Goal: Information Seeking & Learning: Learn about a topic

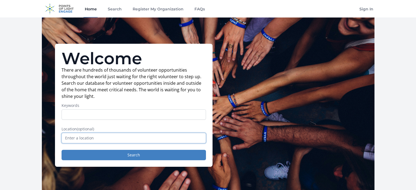
click at [130, 138] on input "text" at bounding box center [134, 138] width 144 height 10
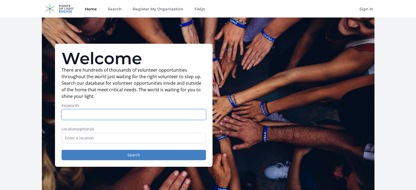
click at [120, 115] on input "Keywords" at bounding box center [134, 114] width 144 height 10
type input "music"
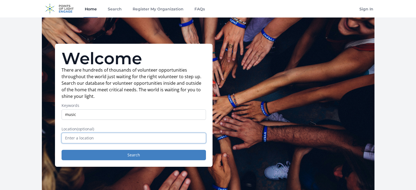
click at [120, 139] on input "text" at bounding box center [134, 138] width 144 height 10
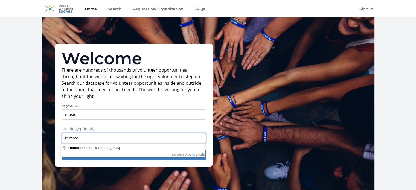
click at [137, 138] on input "remote" at bounding box center [134, 138] width 144 height 10
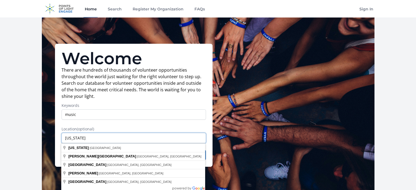
click at [136, 139] on input "new jersey" at bounding box center [134, 138] width 144 height 10
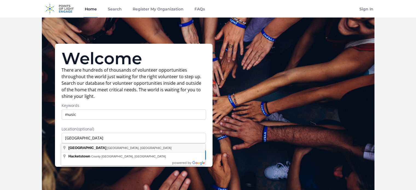
type input "Hackettstown, NJ, USA"
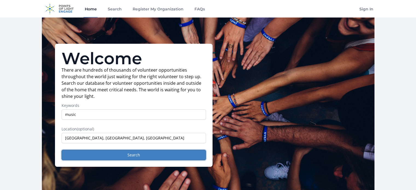
click at [137, 150] on button "Search" at bounding box center [134, 155] width 144 height 10
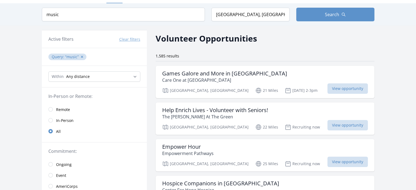
scroll to position [15, 0]
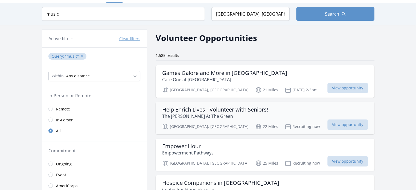
click at [190, 110] on h3 "Help Enrich Lives - Volunteer with Seniors!" at bounding box center [215, 109] width 106 height 7
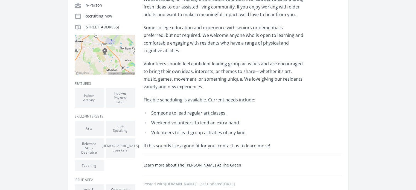
scroll to position [121, 0]
